Goal: Transaction & Acquisition: Purchase product/service

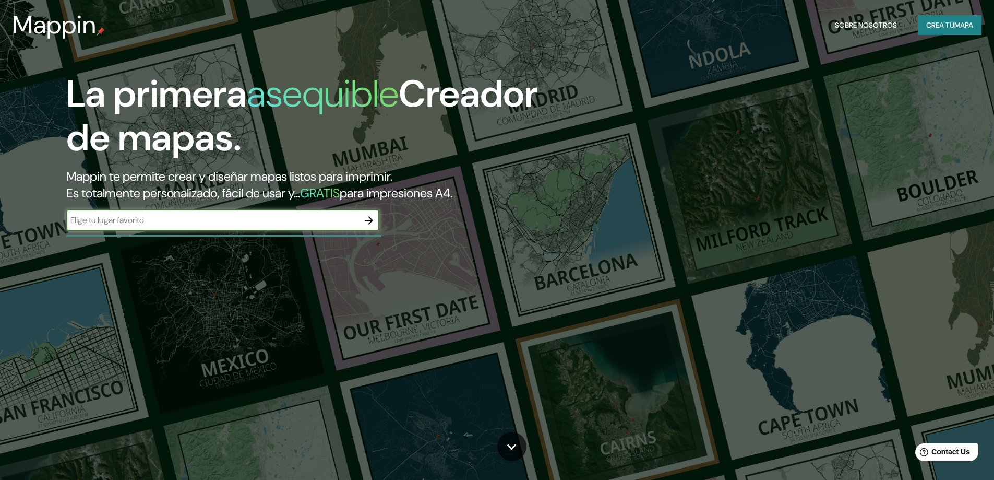
click at [303, 218] on input "text" at bounding box center [212, 220] width 292 height 12
type input "GUAYACANCITO"
click at [369, 222] on icon "button" at bounding box center [369, 220] width 13 height 13
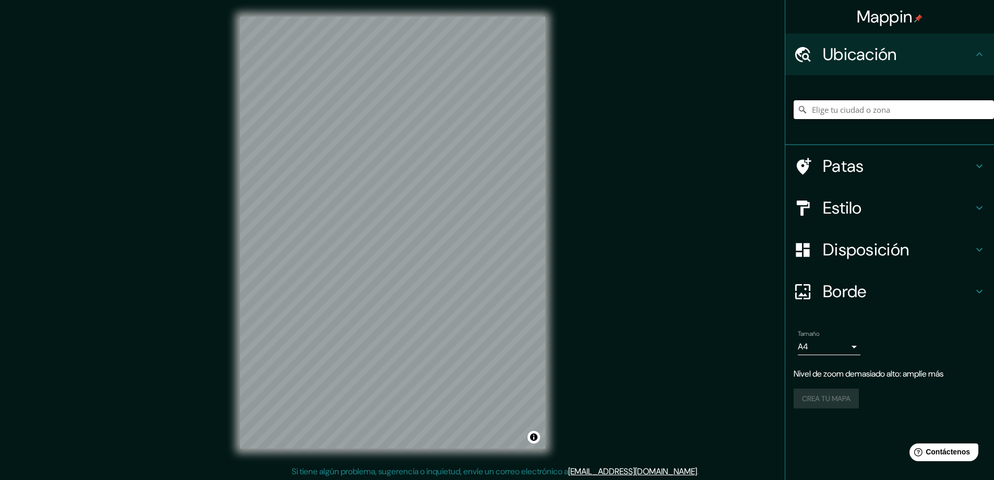
click at [852, 106] on input "Elige tu ciudad o zona" at bounding box center [894, 109] width 200 height 19
drag, startPoint x: 893, startPoint y: 113, endPoint x: 794, endPoint y: 127, distance: 99.7
click at [794, 119] on div "GUAYACANCITO No se encontraron resultados" at bounding box center [894, 109] width 200 height 19
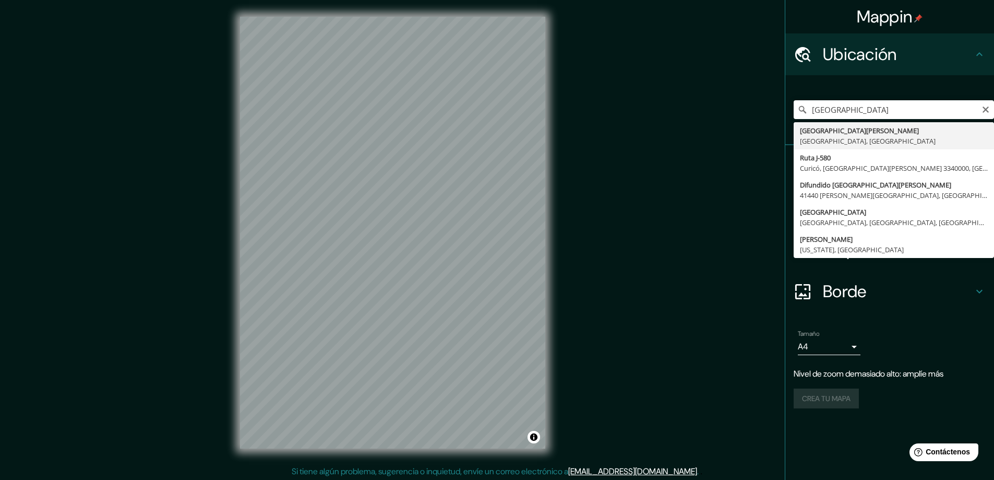
type input "[GEOGRAPHIC_DATA][PERSON_NAME], [GEOGRAPHIC_DATA], [GEOGRAPHIC_DATA]"
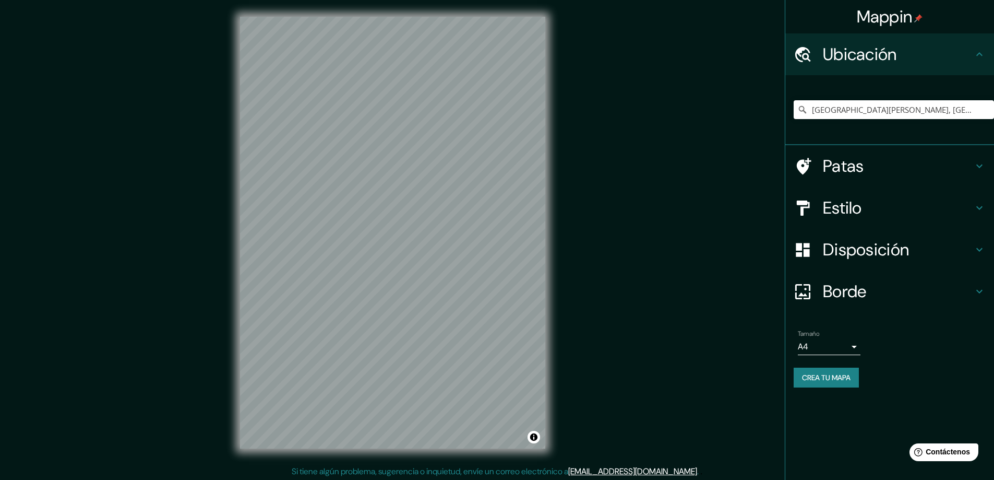
scroll to position [2, 0]
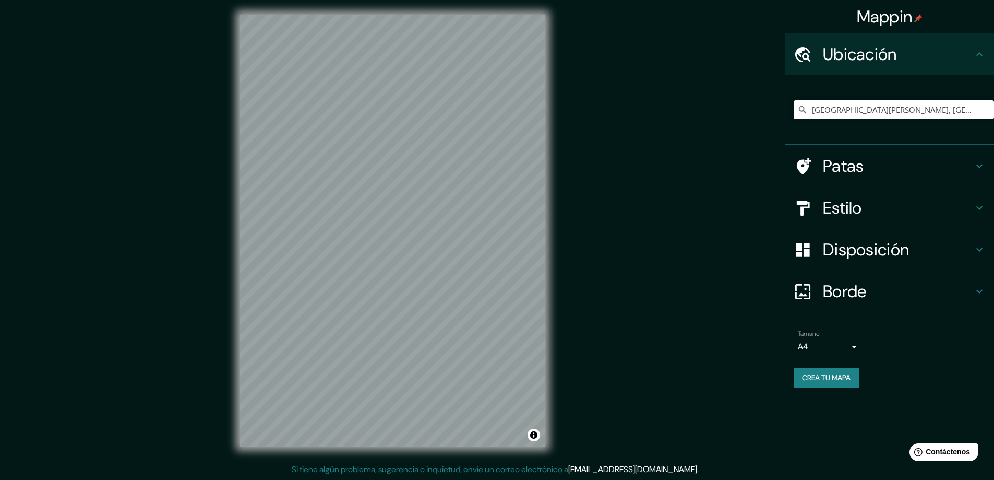
click at [862, 167] on font "Patas" at bounding box center [843, 166] width 41 height 22
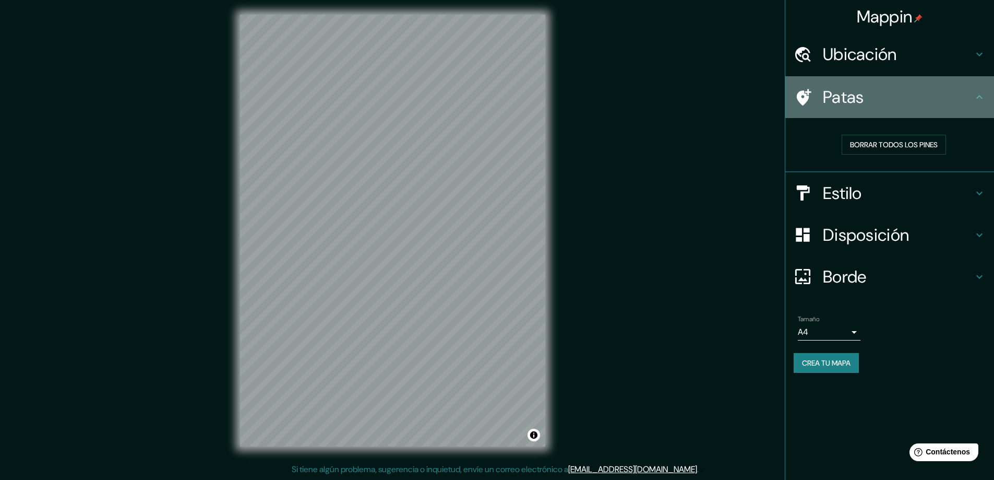
click at [873, 99] on h4 "Patas" at bounding box center [898, 97] width 150 height 21
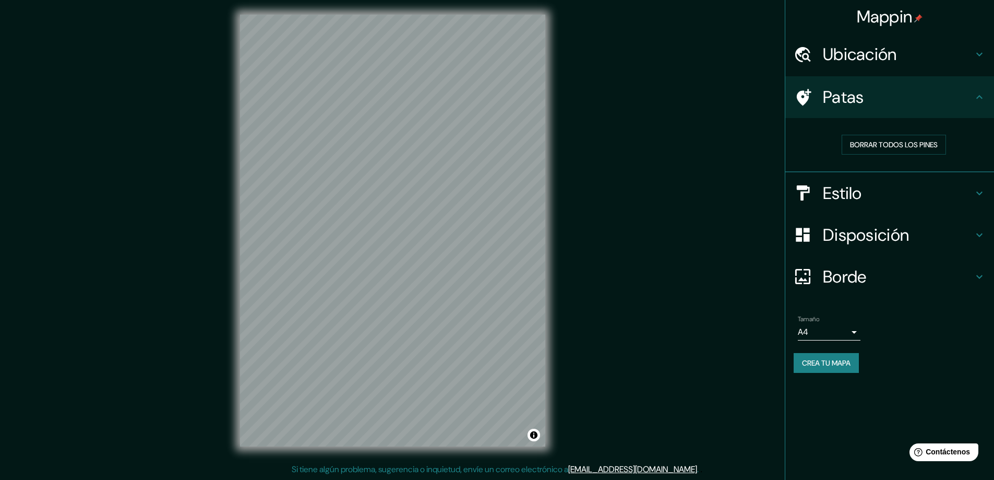
click at [877, 200] on h4 "Estilo" at bounding box center [898, 193] width 150 height 21
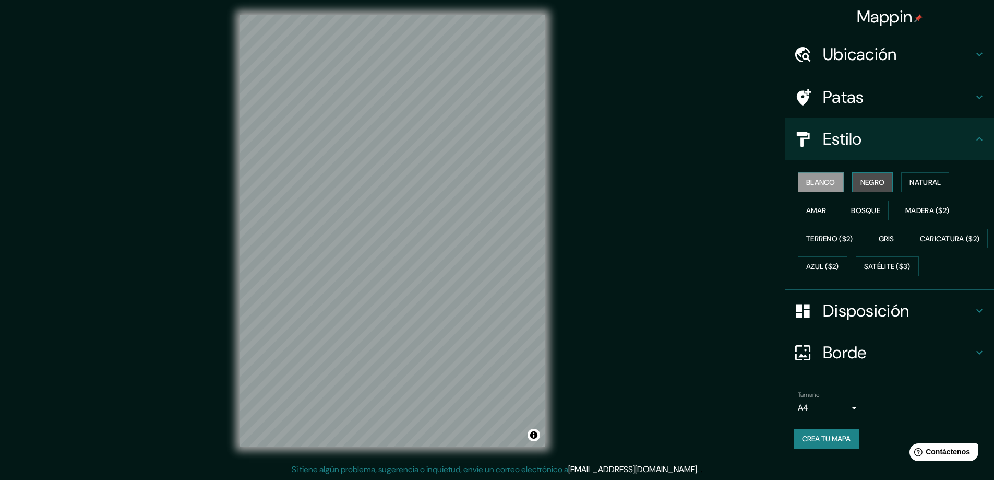
click at [867, 182] on font "Negro" at bounding box center [873, 181] width 25 height 9
click at [914, 181] on font "Natural" at bounding box center [925, 181] width 31 height 9
click at [812, 207] on font "Amar" at bounding box center [816, 210] width 20 height 9
click at [855, 213] on font "Bosque" at bounding box center [865, 210] width 29 height 9
click at [913, 211] on font "Madera ($2)" at bounding box center [928, 210] width 44 height 9
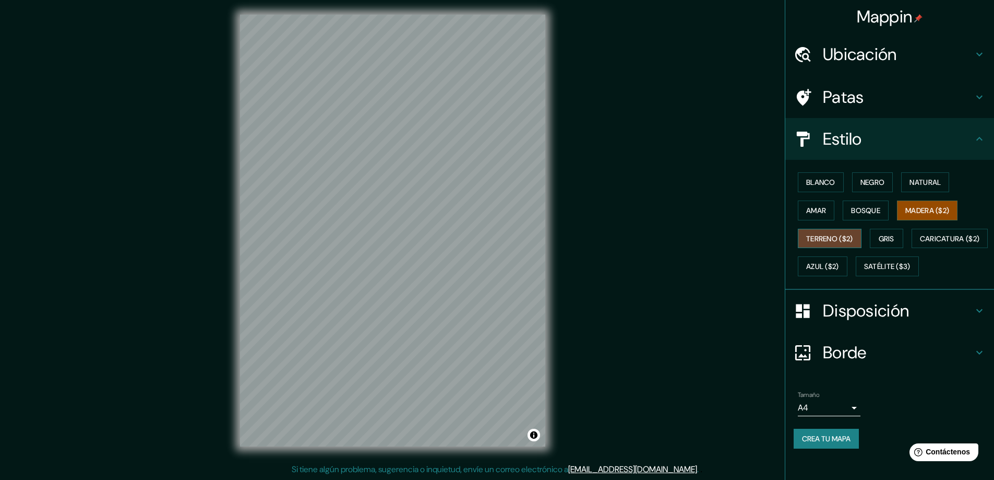
click at [835, 234] on font "Terreno ($2)" at bounding box center [829, 238] width 47 height 9
click at [879, 241] on font "Gris" at bounding box center [887, 238] width 16 height 9
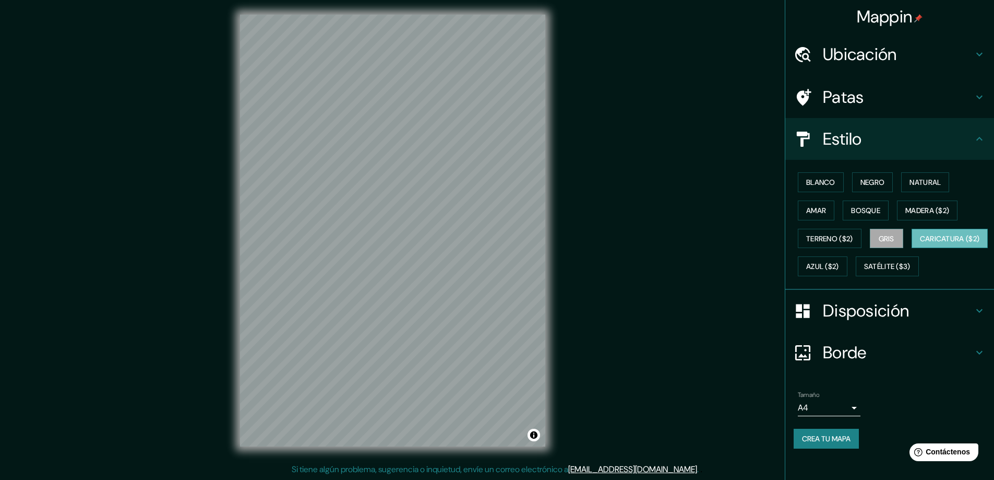
click at [920, 243] on font "Caricatura ($2)" at bounding box center [950, 238] width 60 height 9
click at [839, 268] on font "Azul ($2)" at bounding box center [822, 266] width 33 height 9
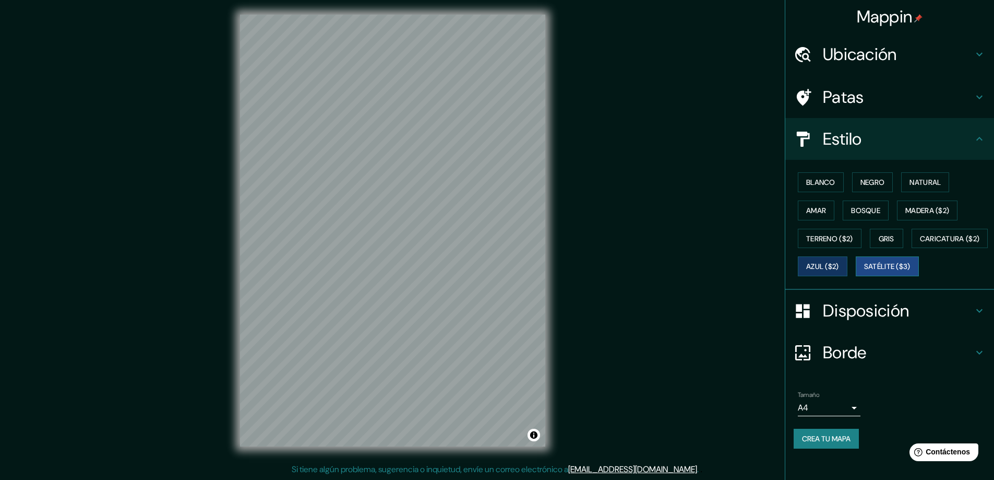
click at [864, 271] on font "Satélite ($3)" at bounding box center [887, 266] width 46 height 9
click at [919, 179] on font "Natural" at bounding box center [925, 181] width 31 height 9
click at [807, 215] on font "Amar" at bounding box center [816, 210] width 20 height 9
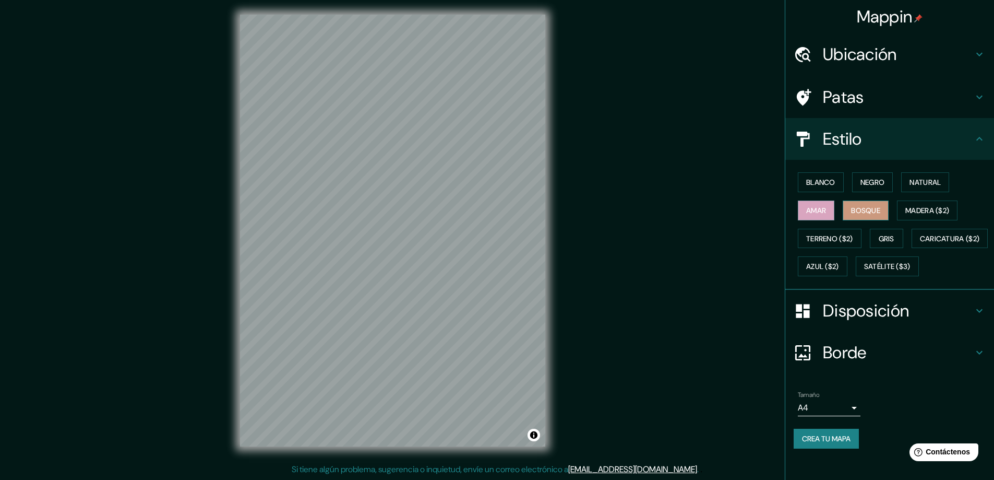
click at [851, 215] on font "Bosque" at bounding box center [865, 210] width 29 height 9
click at [806, 186] on font "Blanco" at bounding box center [820, 181] width 29 height 9
click at [861, 177] on font "Negro" at bounding box center [873, 181] width 25 height 9
click at [820, 184] on font "Blanco" at bounding box center [820, 181] width 29 height 9
click at [940, 145] on h4 "Estilo" at bounding box center [898, 138] width 150 height 21
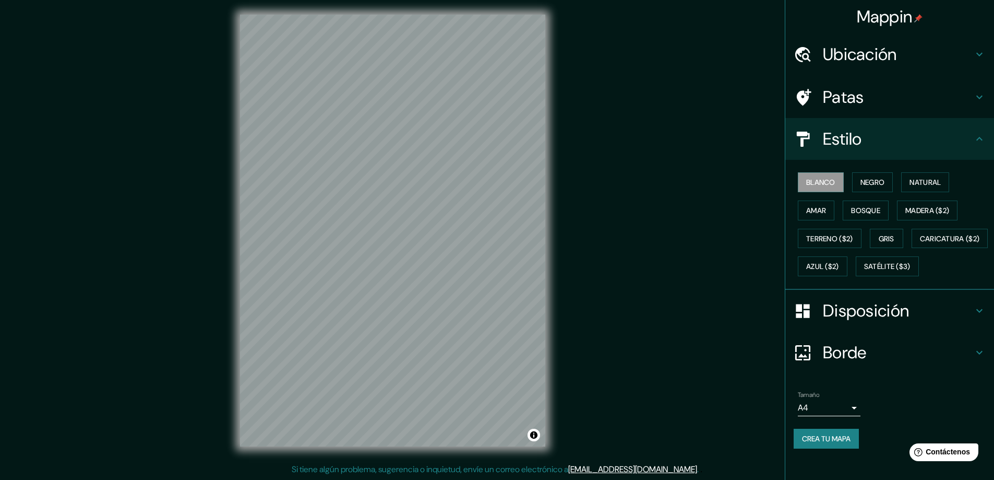
click at [877, 322] on font "Disposición" at bounding box center [866, 311] width 86 height 22
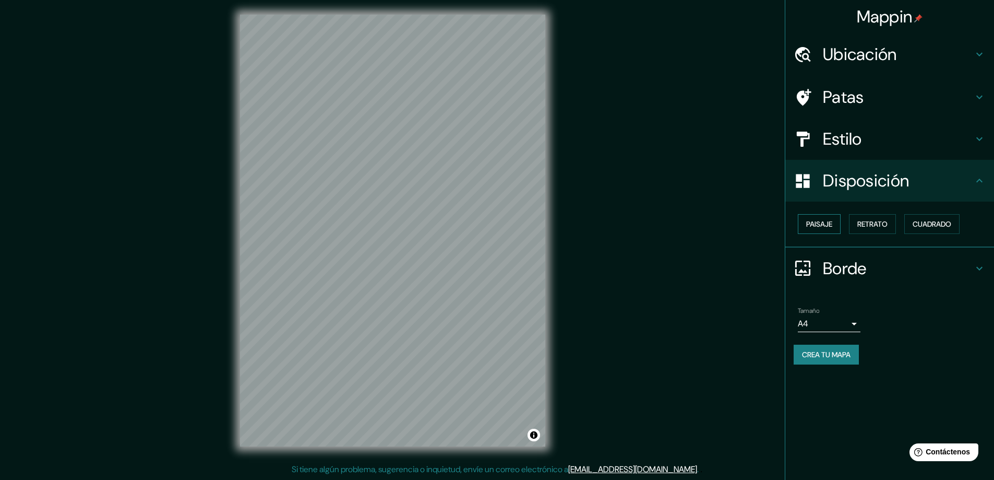
click at [832, 223] on font "Paisaje" at bounding box center [819, 223] width 26 height 9
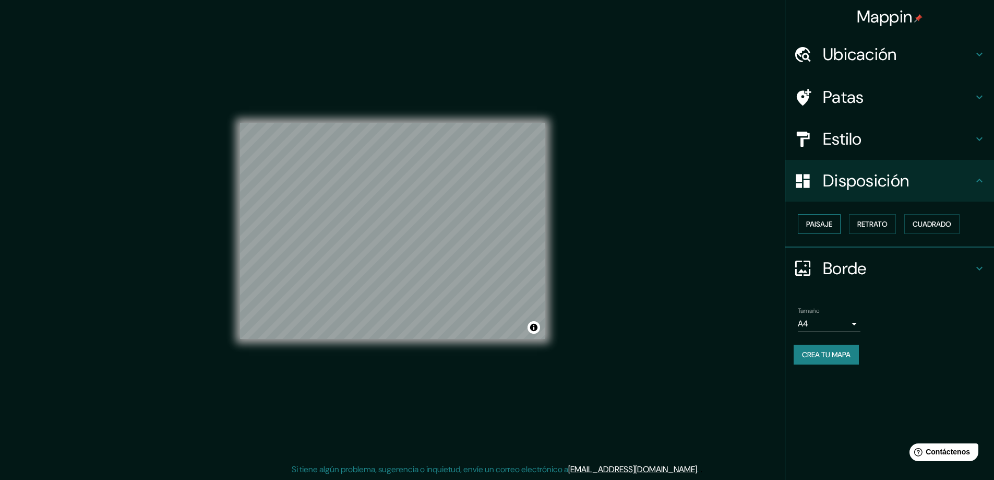
click at [832, 223] on font "Paisaje" at bounding box center [819, 223] width 26 height 9
click at [869, 219] on font "Retrato" at bounding box center [873, 224] width 30 height 14
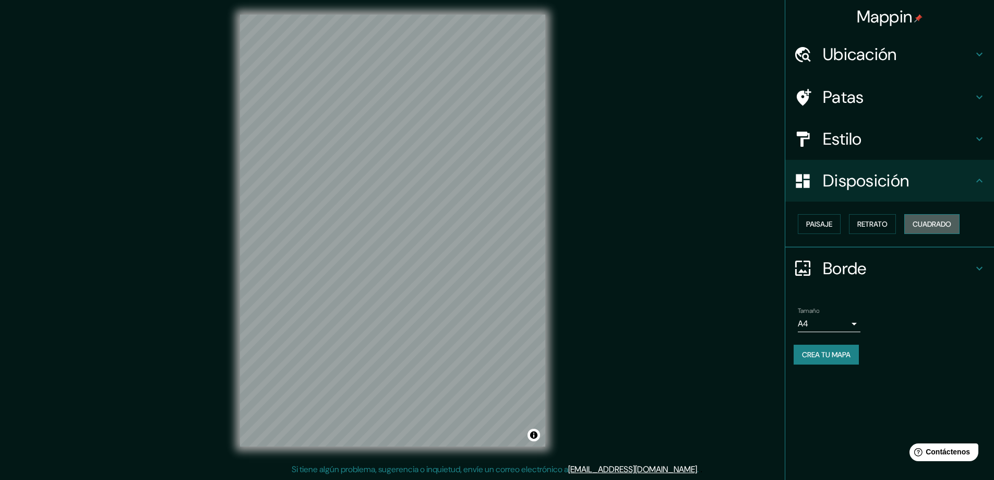
click at [931, 224] on font "Cuadrado" at bounding box center [932, 223] width 39 height 9
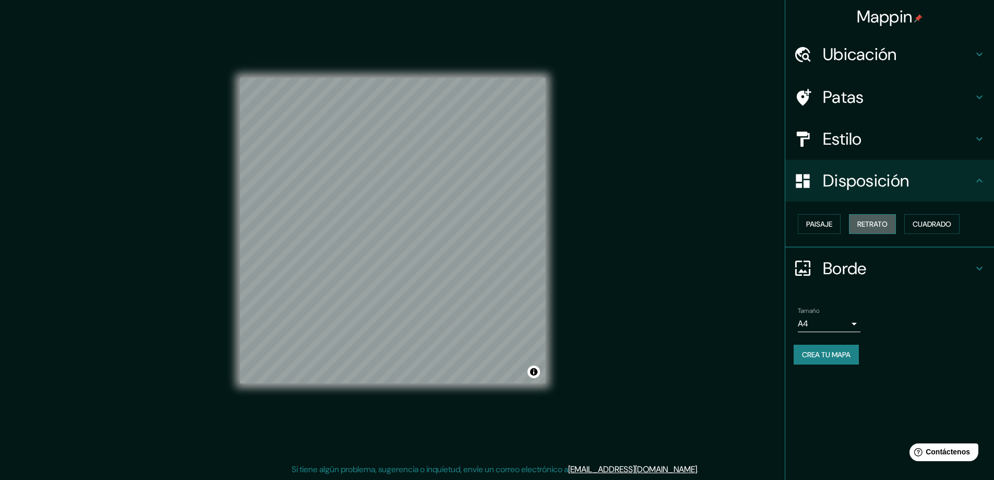
click at [888, 227] on font "Retrato" at bounding box center [873, 223] width 30 height 9
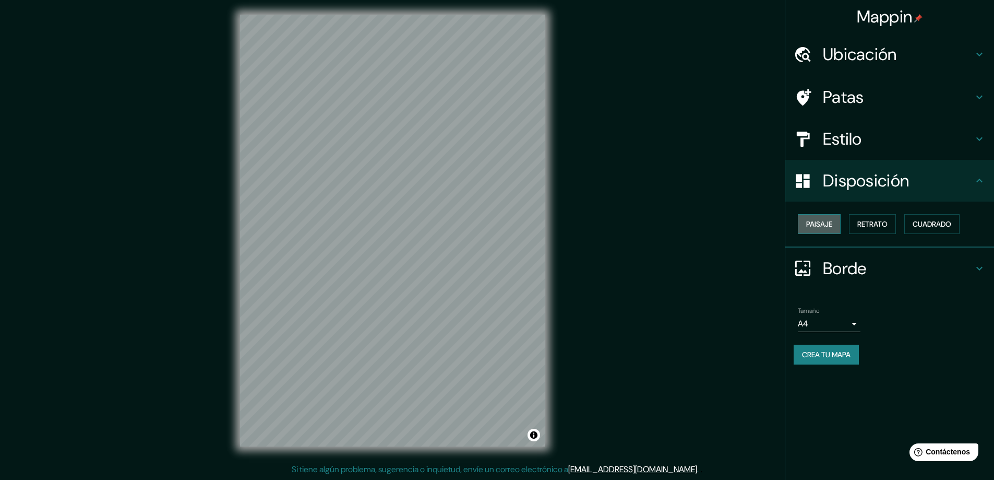
click at [807, 225] on font "Paisaje" at bounding box center [819, 223] width 26 height 9
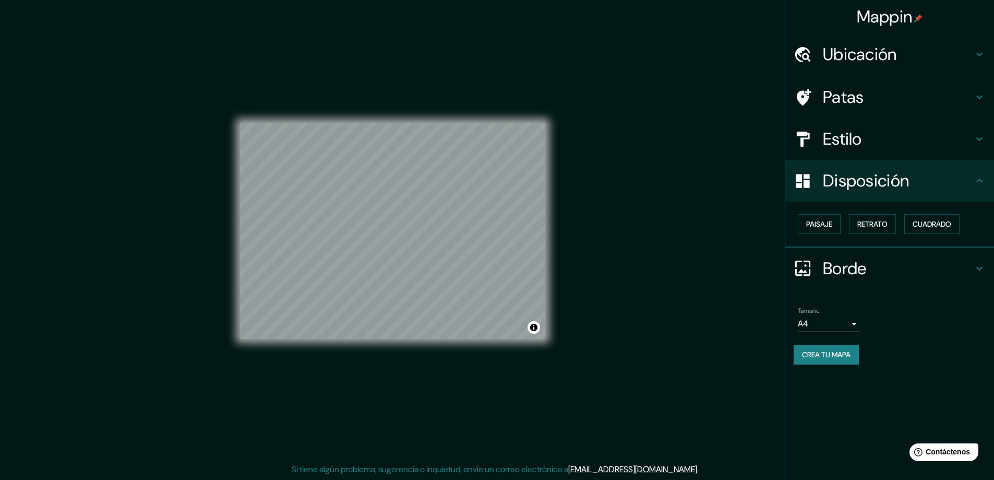
click at [847, 322] on body "Mappin Ubicación [GEOGRAPHIC_DATA][PERSON_NAME], [GEOGRAPHIC_DATA], [GEOGRAPHIC…" at bounding box center [497, 238] width 994 height 480
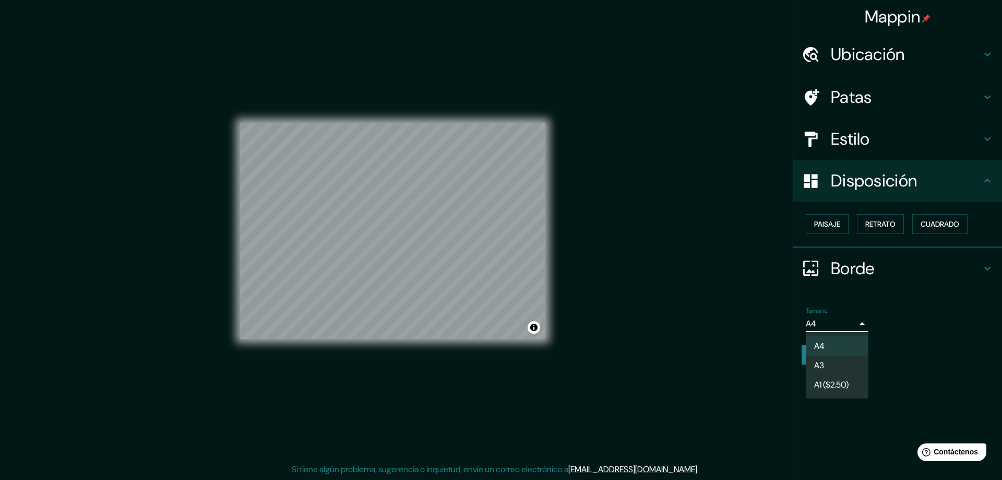
click at [854, 324] on div at bounding box center [501, 240] width 1002 height 480
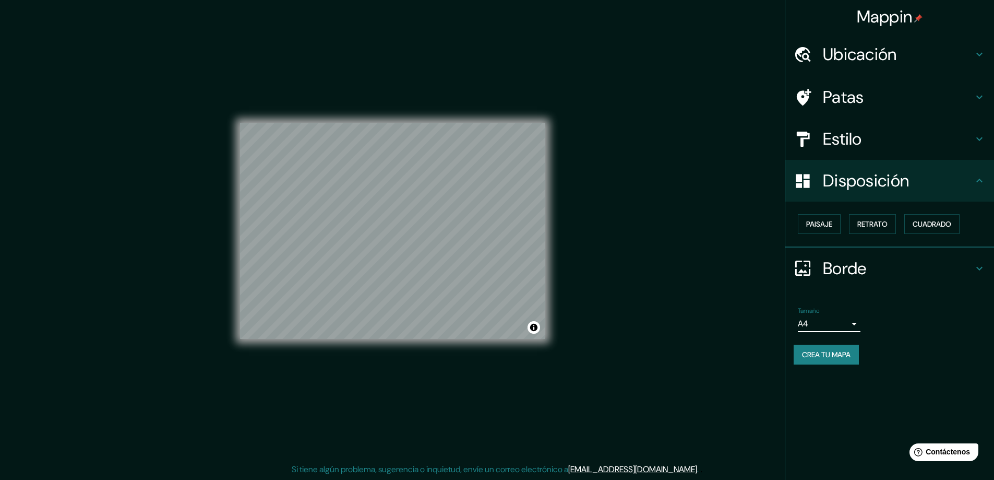
click at [836, 357] on font "Crea tu mapa" at bounding box center [826, 354] width 49 height 9
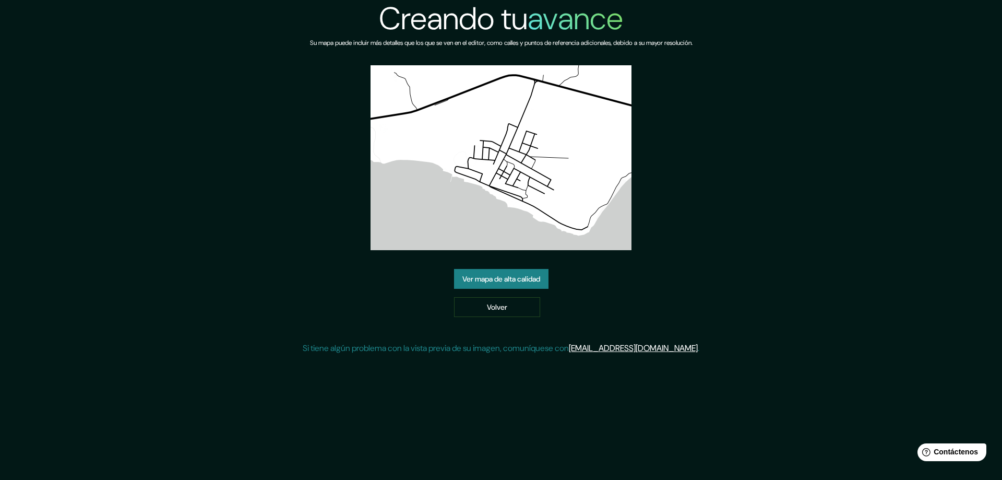
click at [520, 278] on font "Ver mapa de alta calidad" at bounding box center [501, 278] width 78 height 9
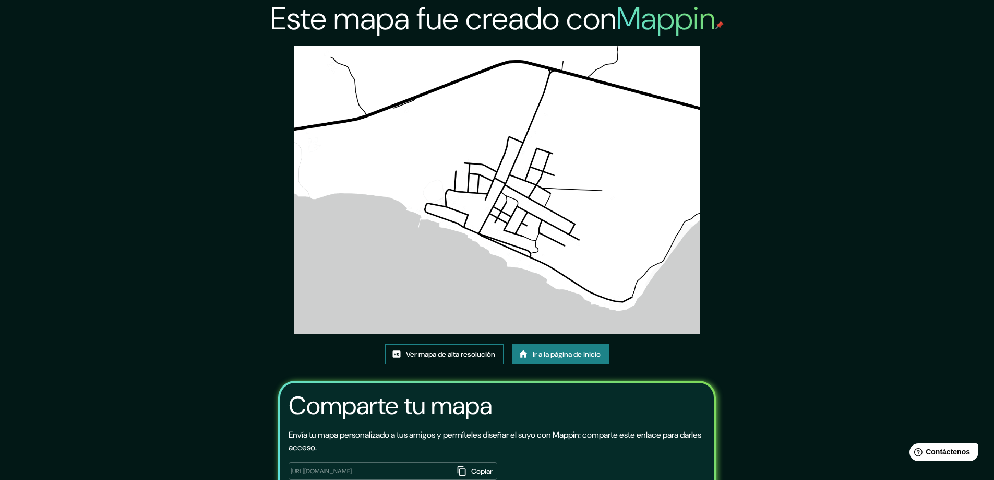
click at [453, 358] on font "Ver mapa de alta resolución" at bounding box center [450, 354] width 89 height 9
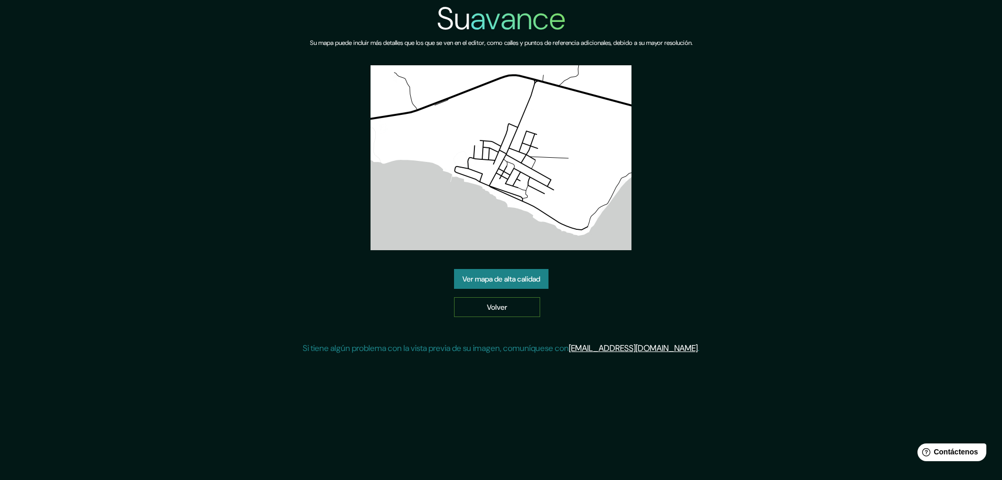
click at [492, 304] on font "Volver" at bounding box center [497, 306] width 20 height 9
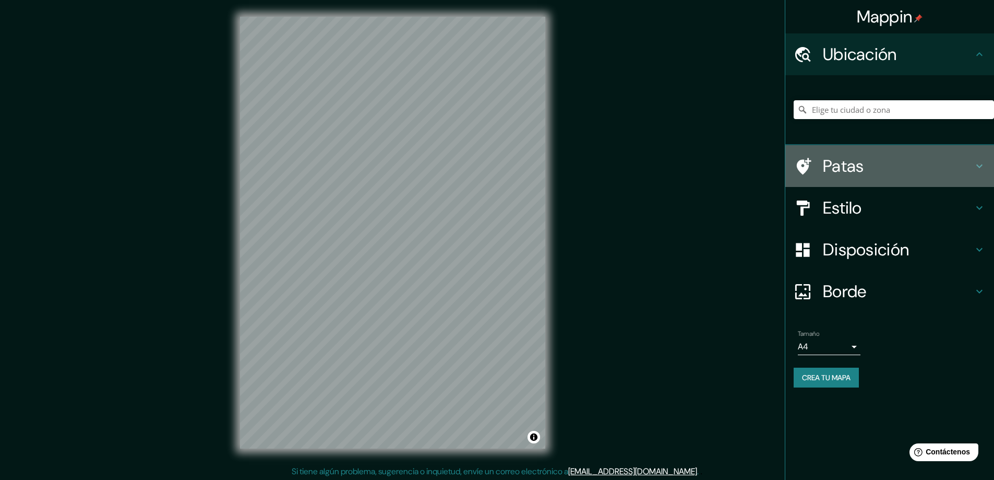
click at [870, 173] on h4 "Patas" at bounding box center [898, 166] width 150 height 21
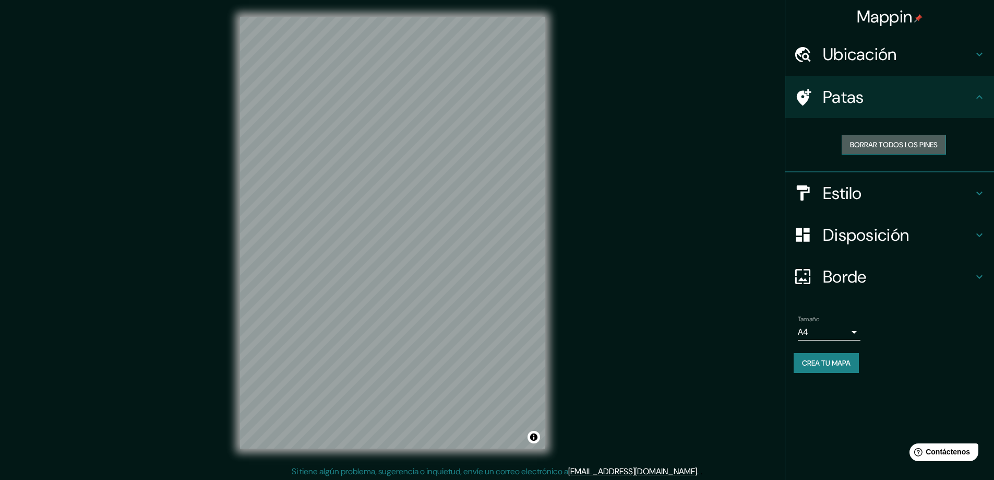
click at [880, 147] on font "Borrar todos los pines" at bounding box center [894, 144] width 88 height 9
click at [897, 148] on font "Borrar todos los pines" at bounding box center [894, 144] width 88 height 9
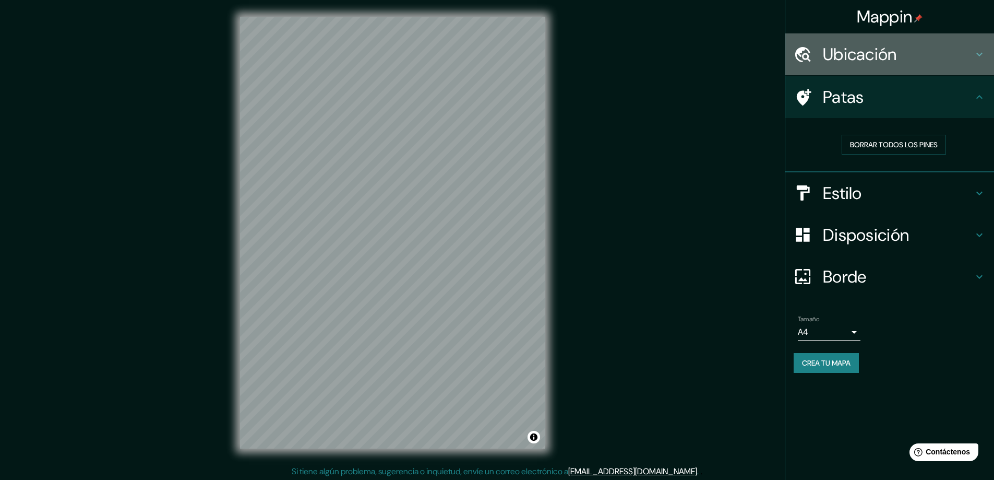
click at [952, 74] on div "Ubicación" at bounding box center [890, 54] width 209 height 42
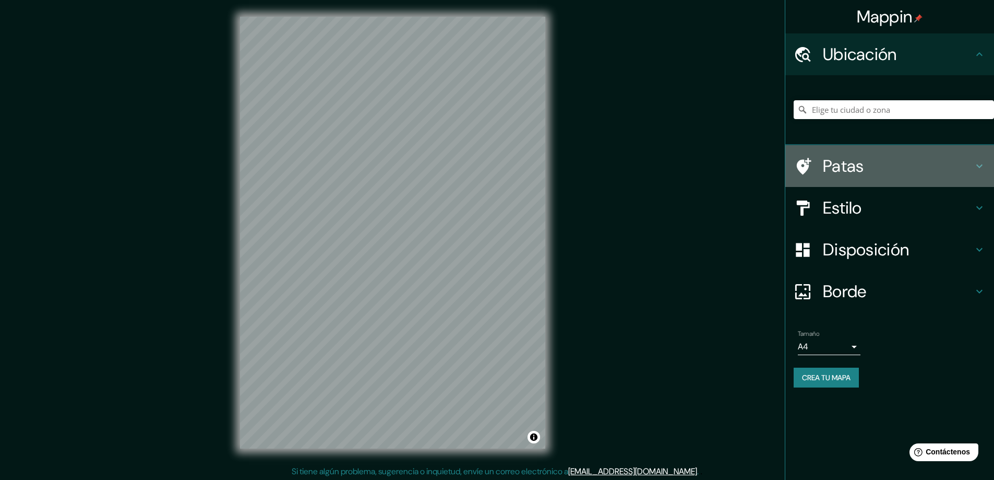
click at [907, 164] on h4 "Patas" at bounding box center [898, 166] width 150 height 21
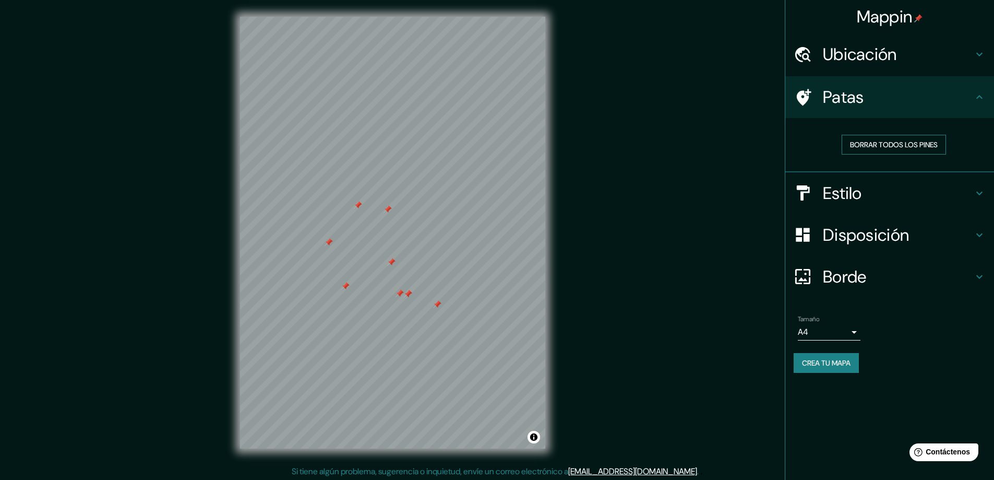
click at [884, 146] on font "Borrar todos los pines" at bounding box center [894, 144] width 88 height 9
